Goal: Task Accomplishment & Management: Use online tool/utility

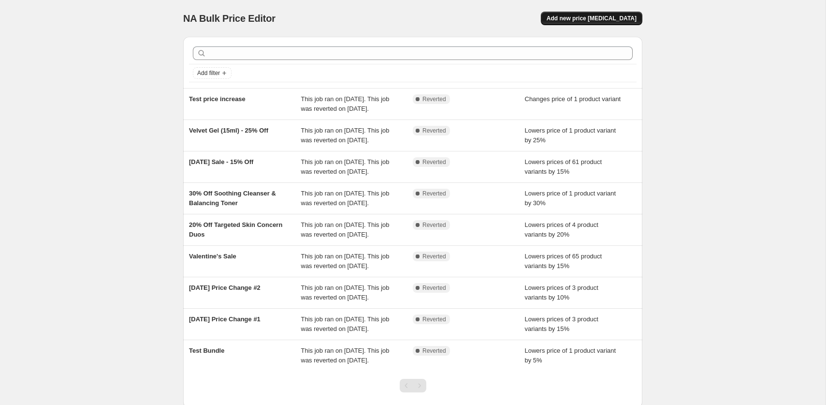
click at [598, 17] on span "Add new price [MEDICAL_DATA]" at bounding box center [592, 19] width 90 height 8
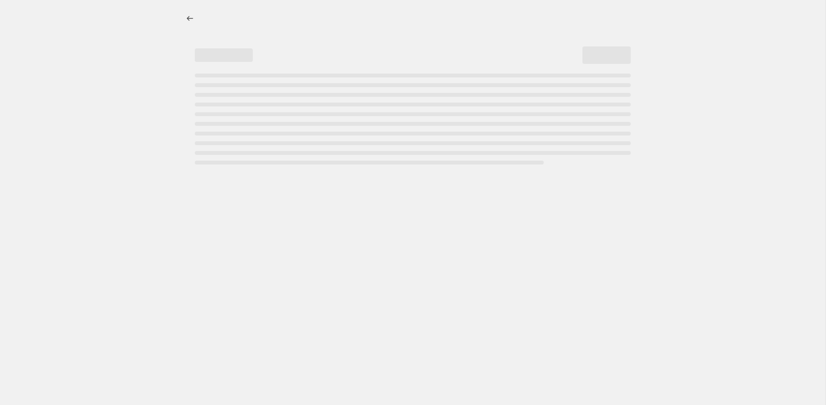
select select "percentage"
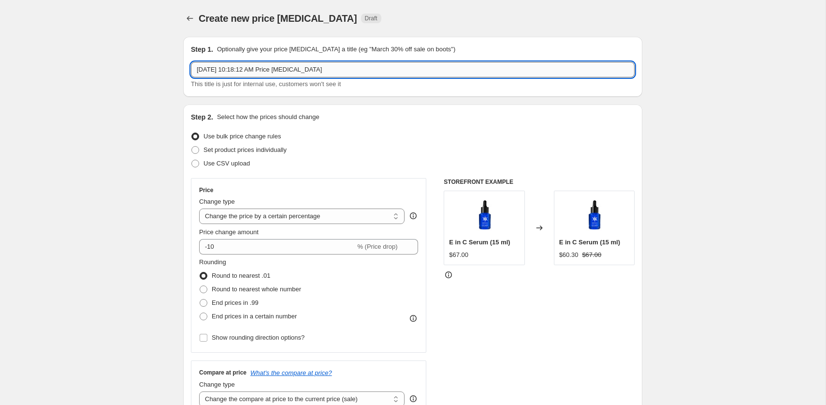
click at [290, 68] on input "[DATE] 10:18:12 AM Price [MEDICAL_DATA]" at bounding box center [413, 69] width 444 height 15
type input "Anniversary Sale (Serum and Gel 60ml $200)"
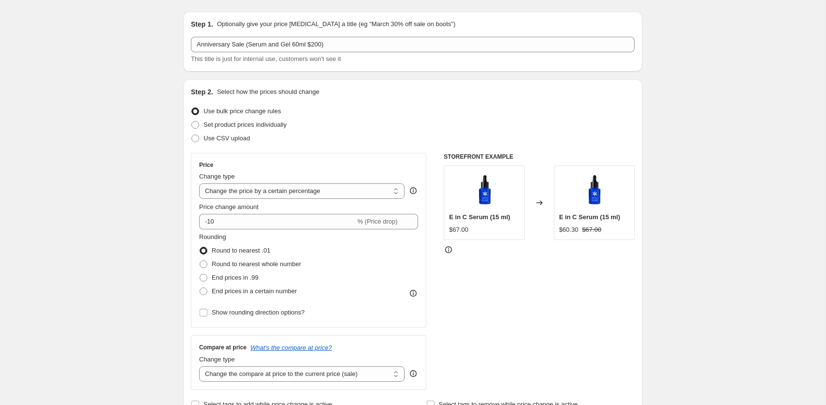
scroll to position [35, 0]
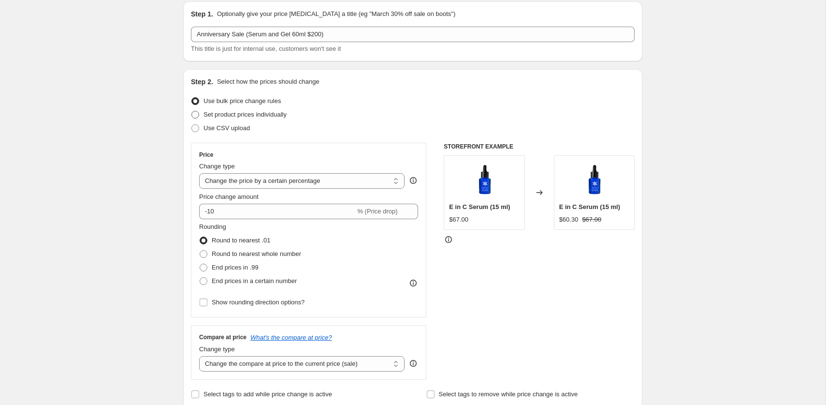
click at [273, 116] on span "Set product prices individually" at bounding box center [245, 114] width 83 height 7
click at [192, 111] on input "Set product prices individually" at bounding box center [191, 111] width 0 height 0
radio input "true"
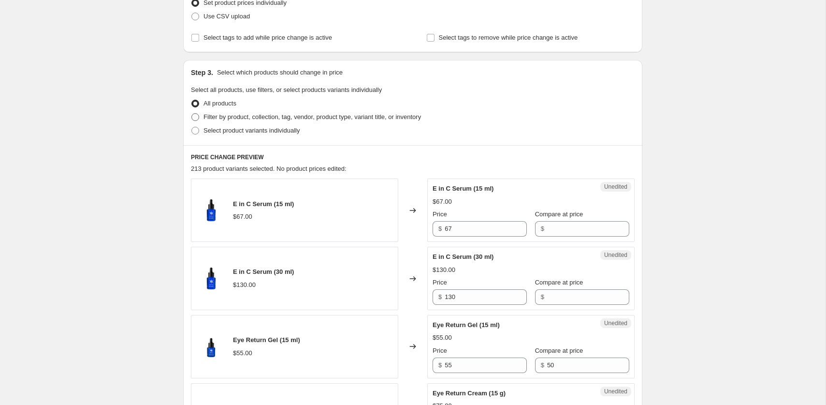
scroll to position [157, 0]
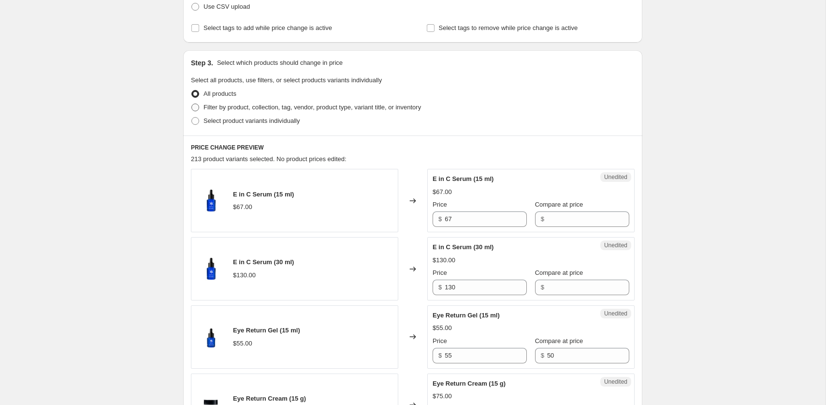
click at [295, 110] on span "Filter by product, collection, tag, vendor, product type, variant title, or inv…" at bounding box center [313, 106] width 218 height 7
click at [192, 104] on input "Filter by product, collection, tag, vendor, product type, variant title, or inv…" at bounding box center [191, 103] width 0 height 0
radio input "true"
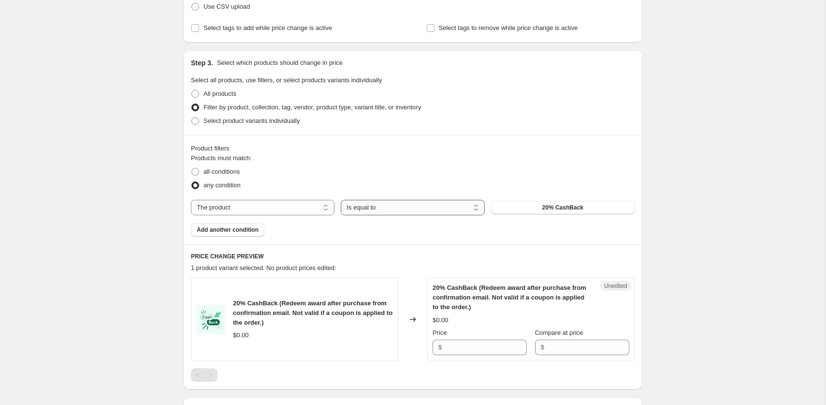
click at [428, 205] on select "Is equal to Is not equal to" at bounding box center [413, 207] width 144 height 15
click at [530, 205] on button "20% CashBack" at bounding box center [563, 208] width 144 height 14
click at [318, 205] on select "The product The product's collection The product's tag The product's vendor The…" at bounding box center [263, 207] width 144 height 15
select select "collection"
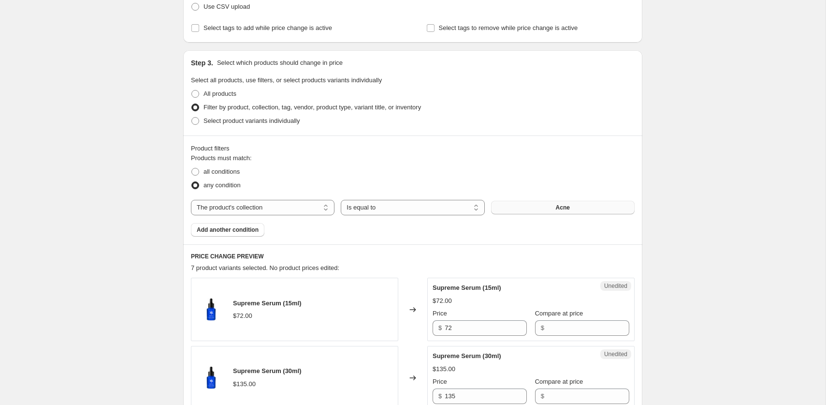
click at [556, 212] on button "Acne" at bounding box center [563, 208] width 144 height 14
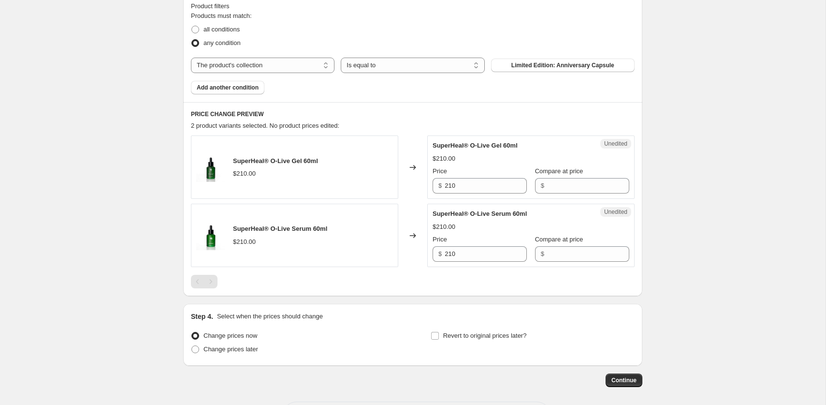
scroll to position [338, 0]
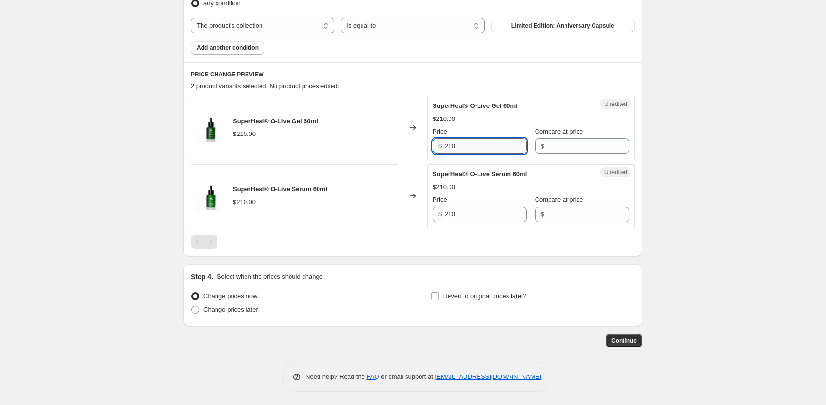
click at [476, 147] on input "210" at bounding box center [486, 145] width 82 height 15
type input "200"
click at [485, 213] on input "210" at bounding box center [486, 213] width 82 height 15
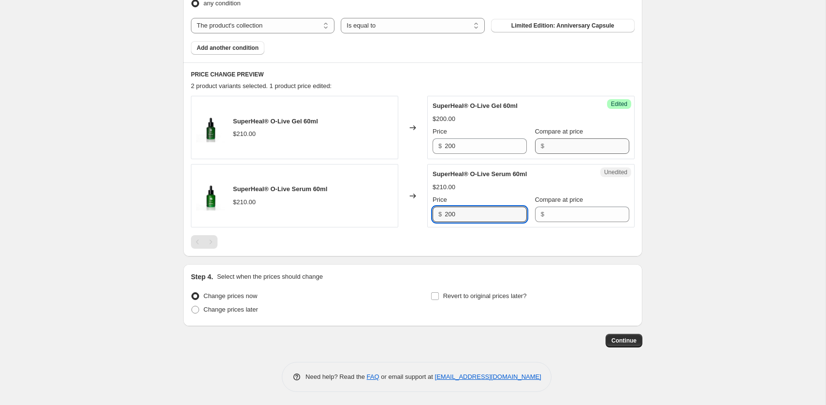
type input "200"
click at [564, 144] on input "Compare at price" at bounding box center [588, 145] width 82 height 15
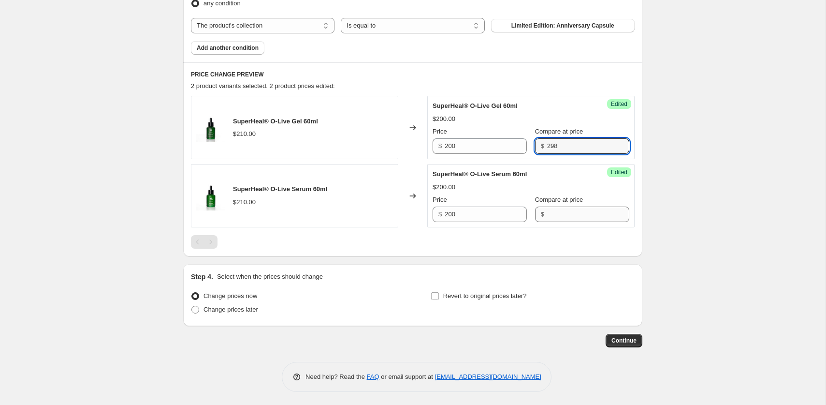
type input "298"
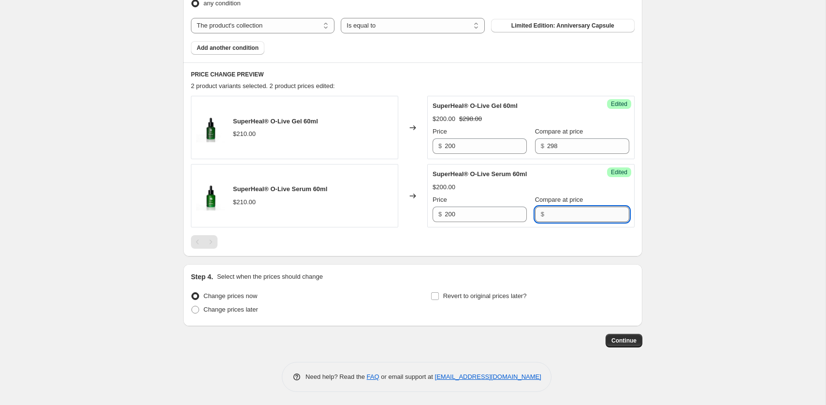
click at [562, 214] on input "Compare at price" at bounding box center [588, 213] width 82 height 15
type input "298"
click at [684, 143] on div "Create new price [MEDICAL_DATA]. This page is ready Create new price [MEDICAL_D…" at bounding box center [413, 34] width 826 height 745
click at [235, 313] on label "Change prices later" at bounding box center [224, 310] width 67 height 14
click at [192, 306] on input "Change prices later" at bounding box center [191, 306] width 0 height 0
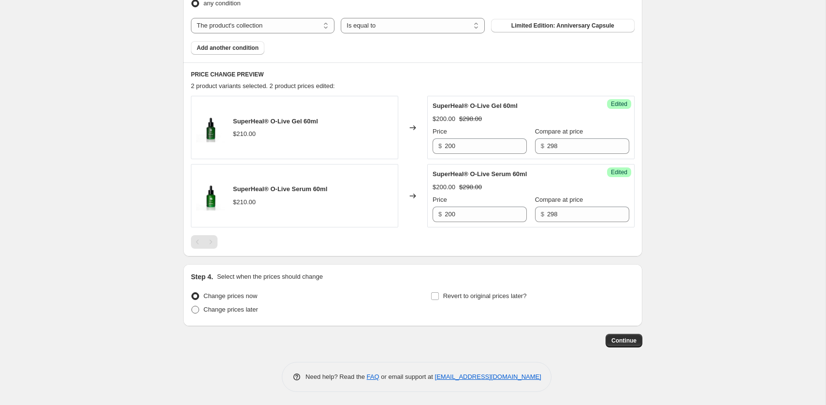
radio input "true"
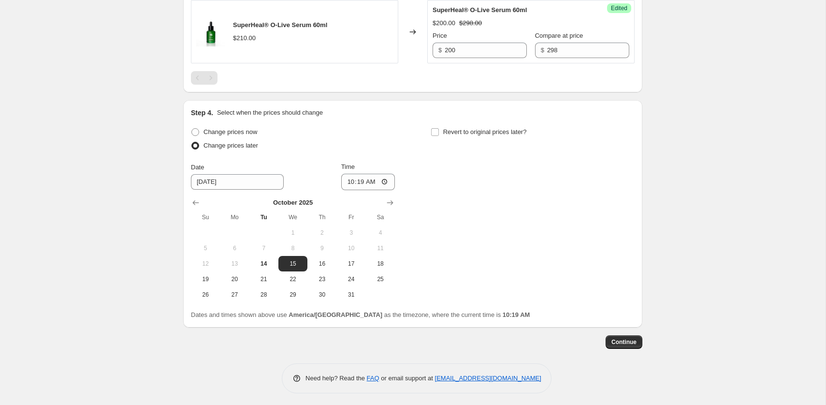
scroll to position [504, 0]
click at [385, 200] on button "Show next month, November 2025" at bounding box center [390, 201] width 14 height 14
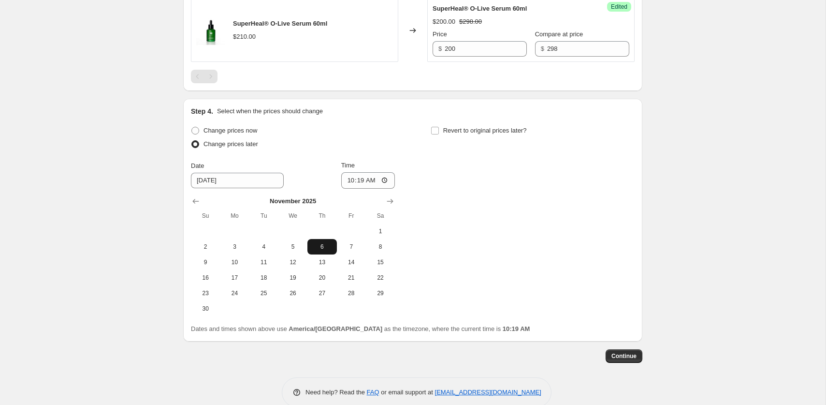
click at [321, 246] on span "6" at bounding box center [321, 247] width 21 height 8
type input "[DATE]"
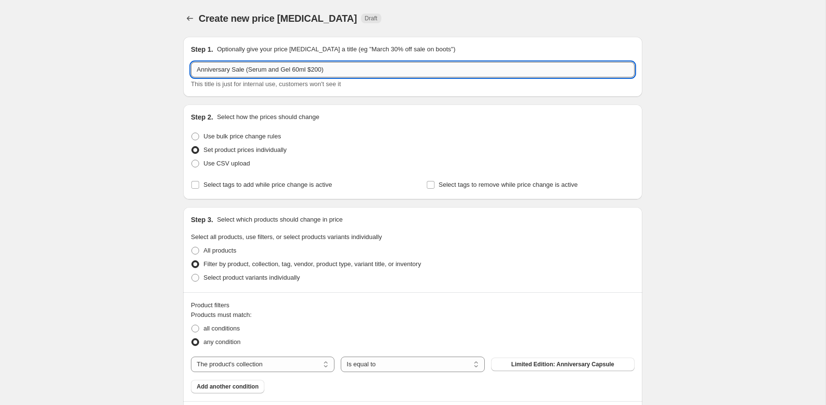
click at [281, 73] on input "Anniversary Sale (Serum and Gel 60ml $200)" at bounding box center [413, 69] width 444 height 15
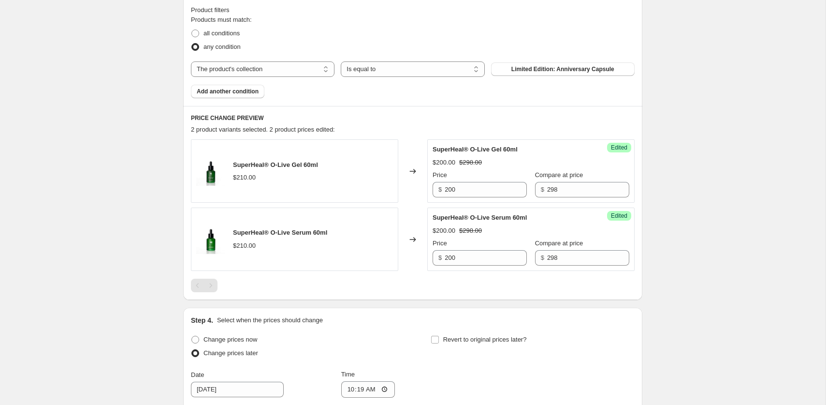
scroll to position [519, 0]
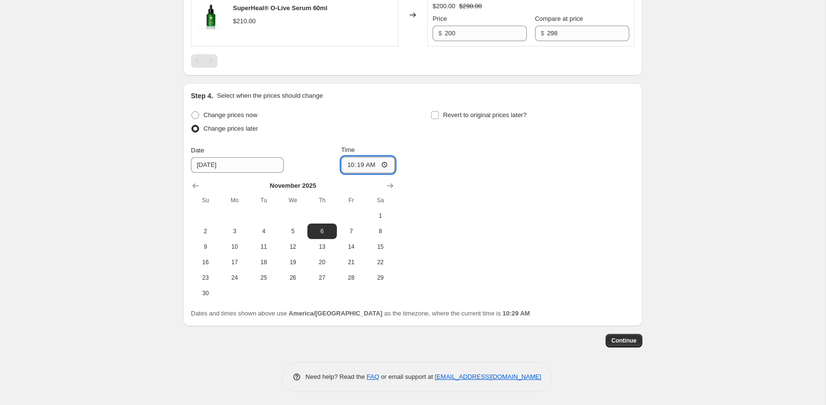
click at [368, 166] on input "10:19" at bounding box center [368, 165] width 54 height 16
click at [362, 165] on input "10:19" at bounding box center [368, 165] width 54 height 16
type input "08:00"
click at [533, 165] on div "Change prices now Change prices later Date [DATE] Time 08:00 [DATE] Su Mo Tu We…" at bounding box center [413, 204] width 444 height 192
click at [479, 113] on span "Revert to original prices later?" at bounding box center [485, 114] width 84 height 7
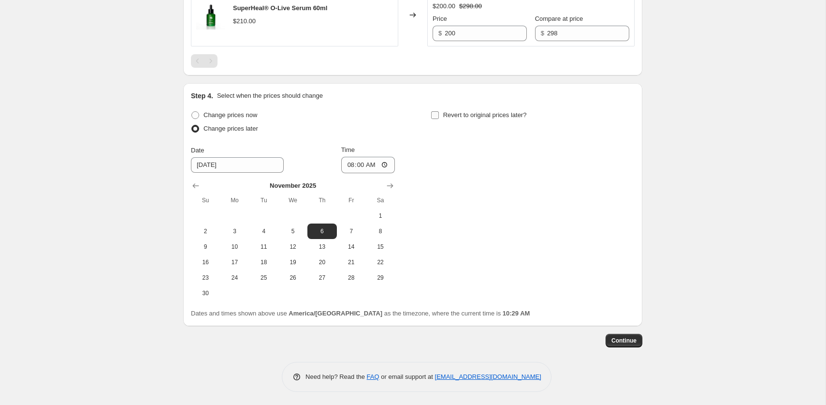
click at [439, 113] on input "Revert to original prices later?" at bounding box center [435, 115] width 8 height 8
checkbox input "true"
click at [630, 181] on icon "Show next month, November 2025" at bounding box center [630, 186] width 10 height 10
click at [630, 181] on icon "Show next month, December 2025" at bounding box center [630, 186] width 10 height 10
click at [435, 187] on icon "Show previous month, November 2025" at bounding box center [436, 186] width 10 height 10
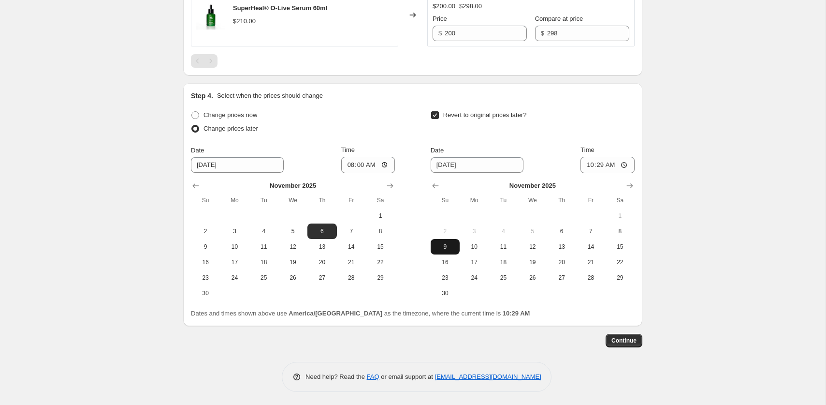
click at [448, 243] on span "9" at bounding box center [445, 247] width 21 height 8
type input "[DATE]"
click at [601, 163] on input "10:29" at bounding box center [608, 165] width 54 height 16
type input "05:00"
